Goal: Check status: Check status

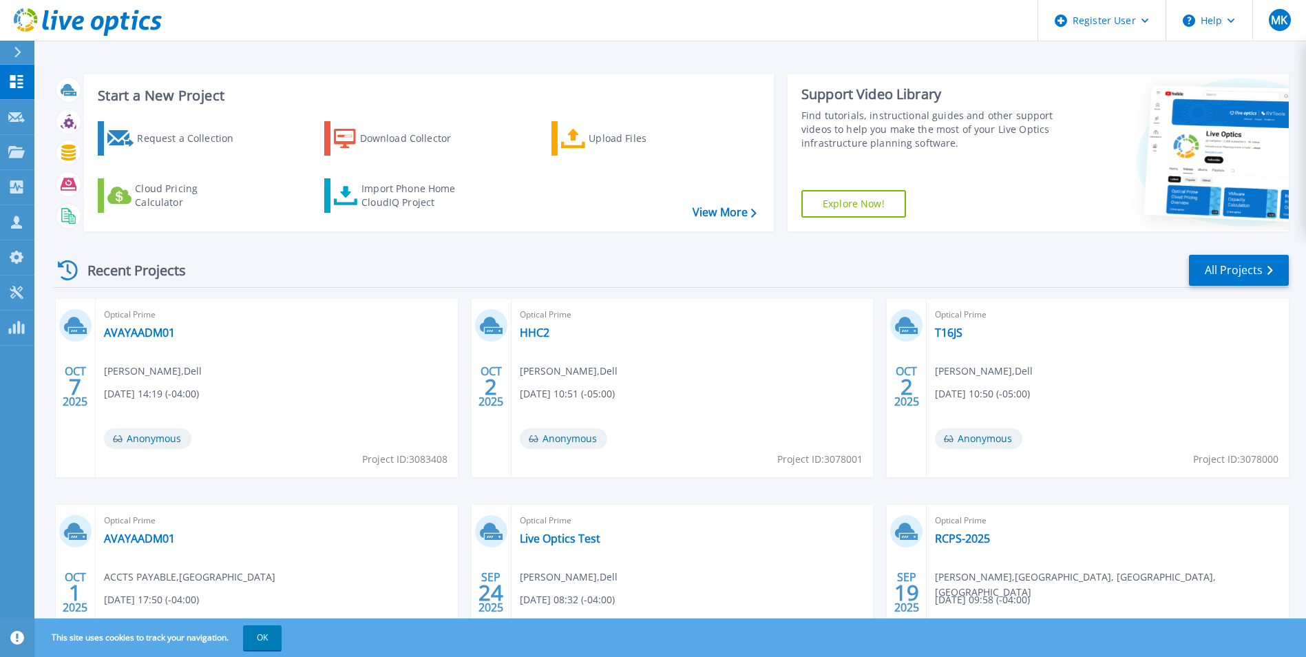
click at [1258, 291] on div "Recent Projects All Projects [DATE] Optical Prime AVAYAADM01 [PERSON_NAME] , De…" at bounding box center [671, 481] width 1236 height 479
click at [1254, 284] on link "All Projects" at bounding box center [1239, 270] width 100 height 31
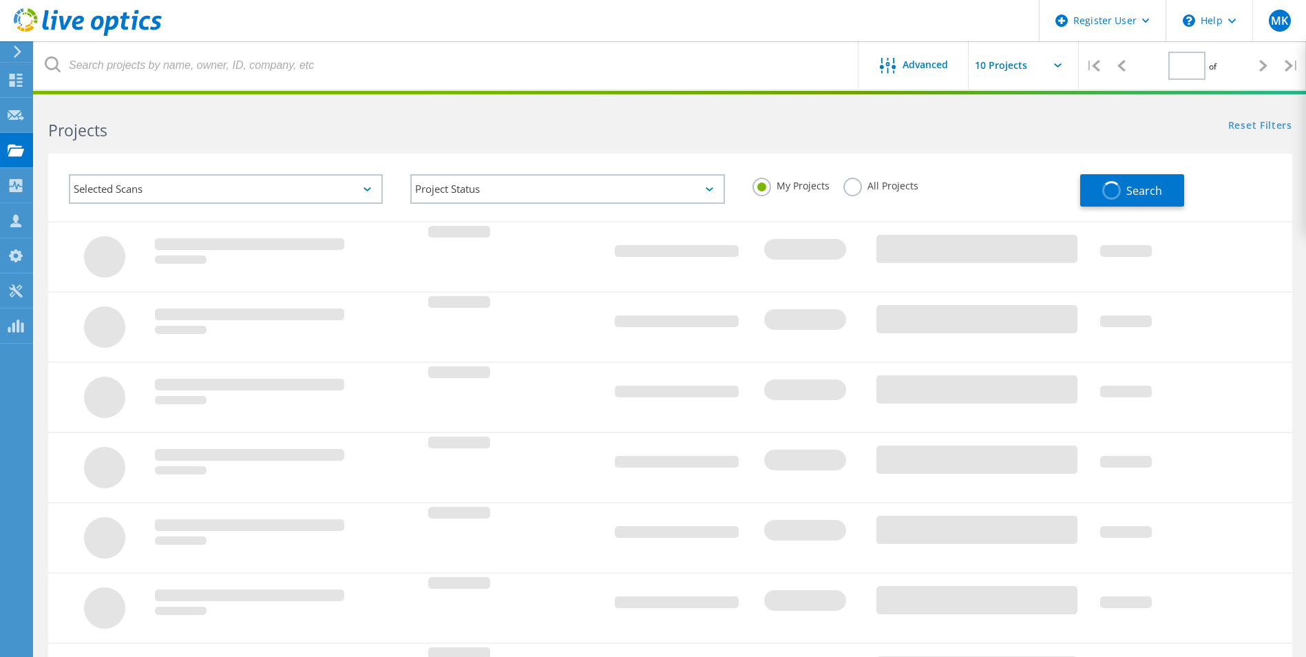
type input "1"
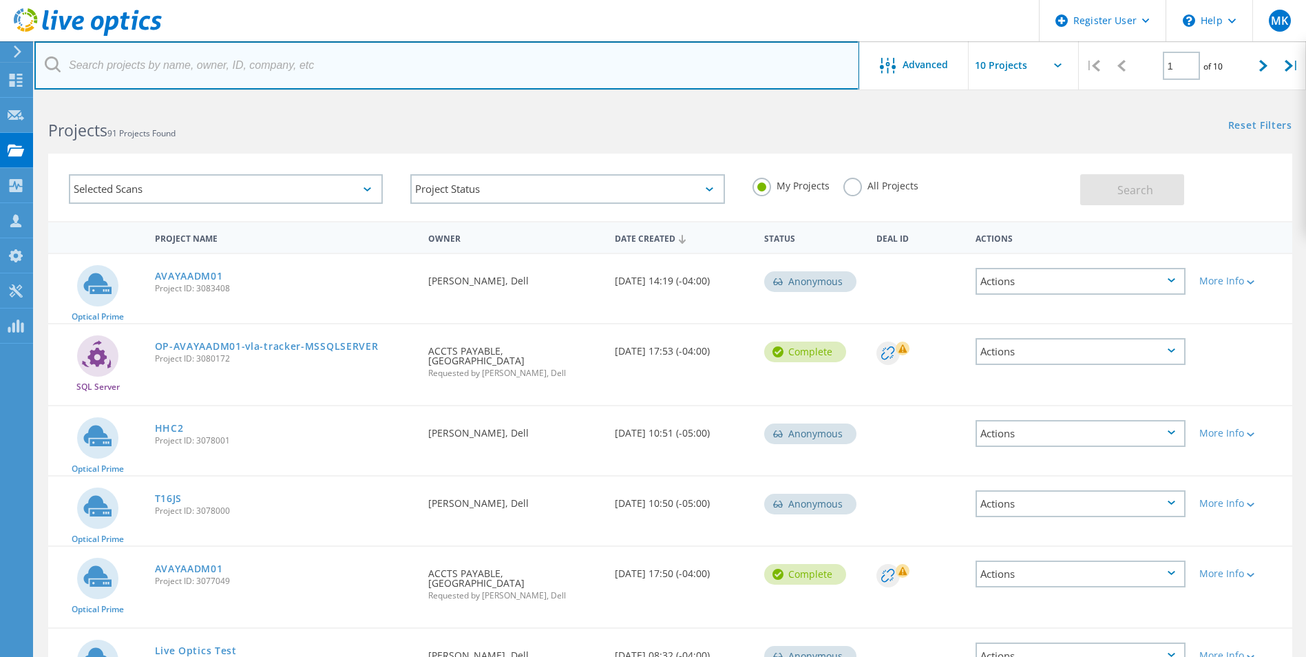
click at [421, 57] on input "text" at bounding box center [446, 65] width 825 height 48
paste input "[EMAIL_ADDRESS][DOMAIN_NAME]"
type input "[EMAIL_ADDRESS][DOMAIN_NAME]"
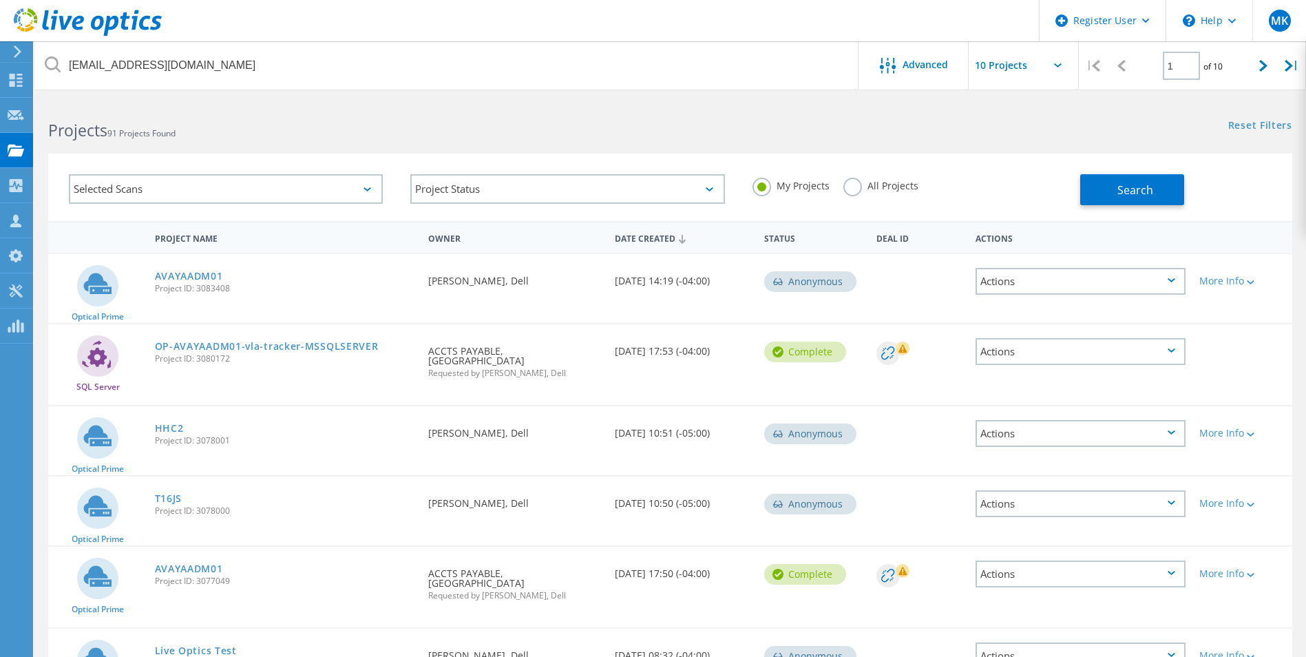
click at [1150, 211] on div "Selected Scans Project Status In Progress Complete Published Anonymous Archived…" at bounding box center [670, 187] width 1244 height 67
click at [1147, 203] on button "Search" at bounding box center [1132, 189] width 104 height 31
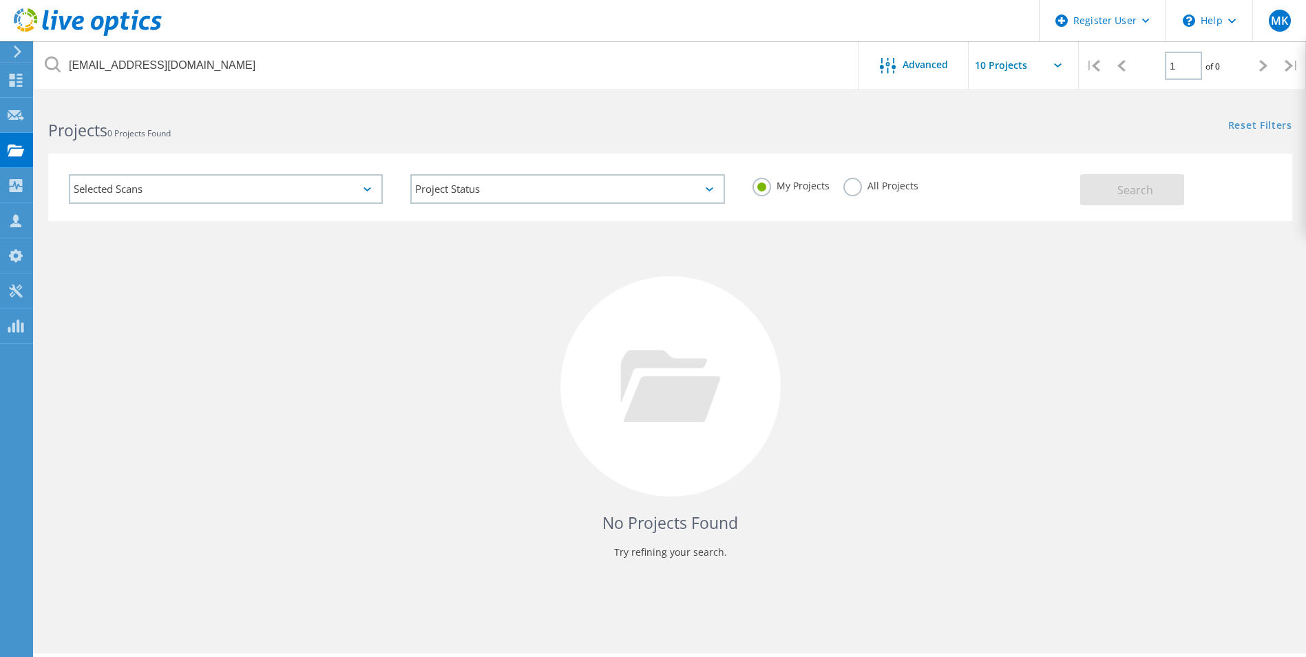
click at [849, 189] on label "All Projects" at bounding box center [880, 184] width 75 height 13
click at [0, 0] on input "All Projects" at bounding box center [0, 0] width 0 height 0
click at [1111, 185] on button "Search" at bounding box center [1132, 189] width 104 height 31
